Goal: Information Seeking & Learning: Learn about a topic

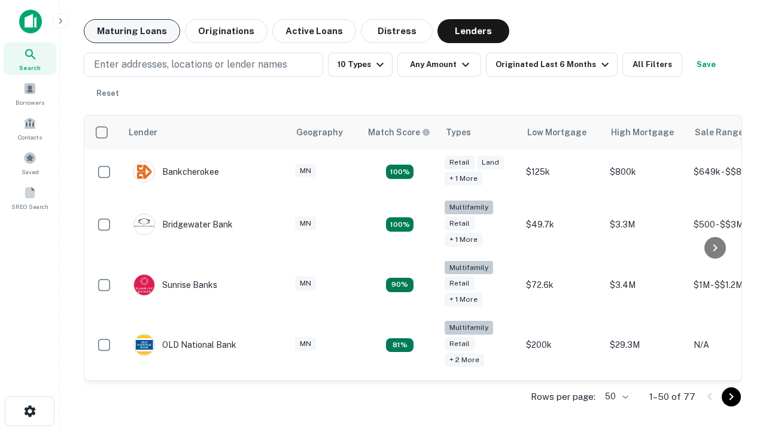
click at [132, 31] on button "Maturing Loans" at bounding box center [132, 31] width 96 height 24
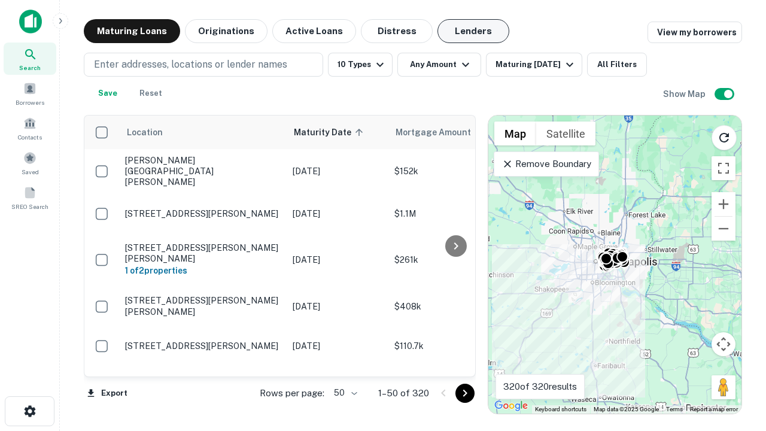
click at [473, 31] on button "Lenders" at bounding box center [473, 31] width 72 height 24
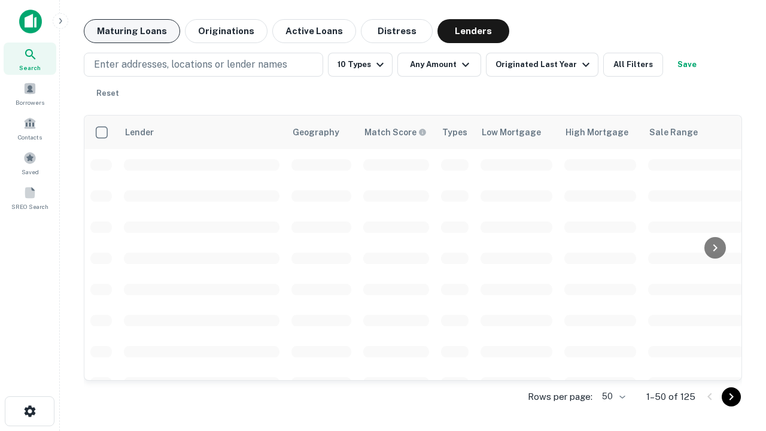
click at [132, 31] on button "Maturing Loans" at bounding box center [132, 31] width 96 height 24
